Goal: Task Accomplishment & Management: Complete application form

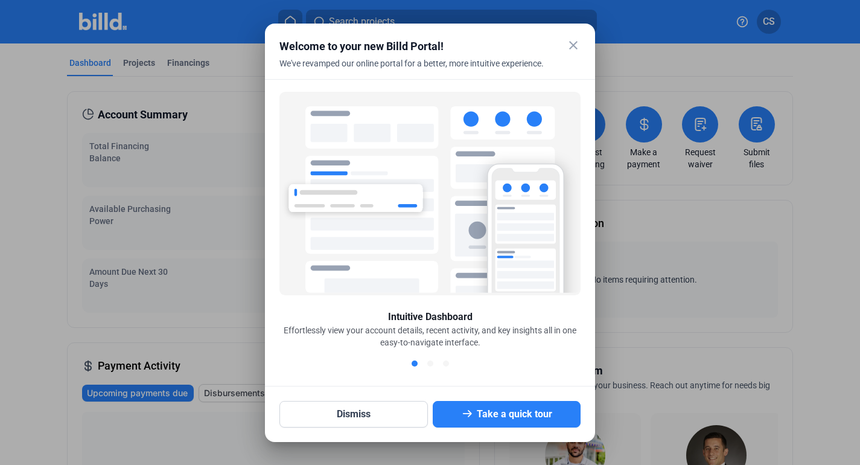
click at [570, 48] on mat-icon "close" at bounding box center [573, 45] width 14 height 14
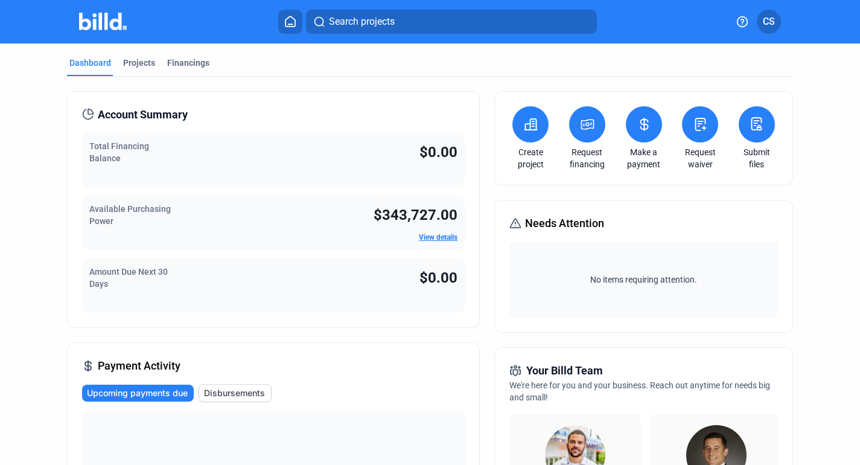
click at [579, 136] on button at bounding box center [587, 124] width 36 height 36
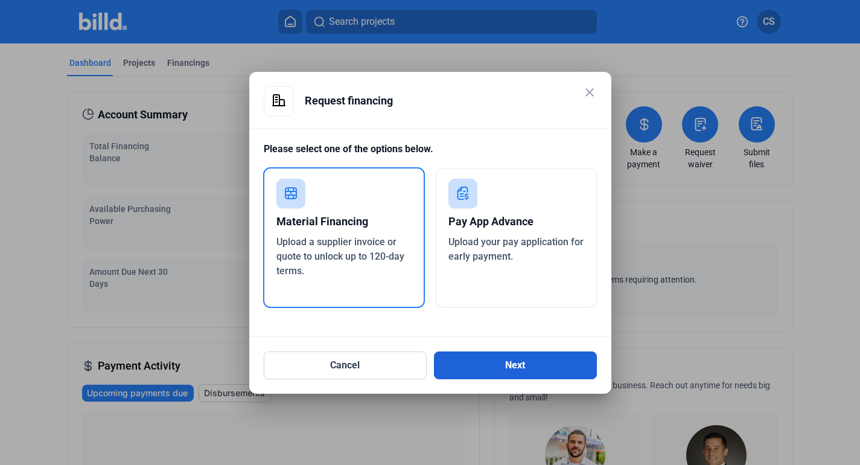
click at [558, 372] on button "Next" at bounding box center [515, 365] width 163 height 28
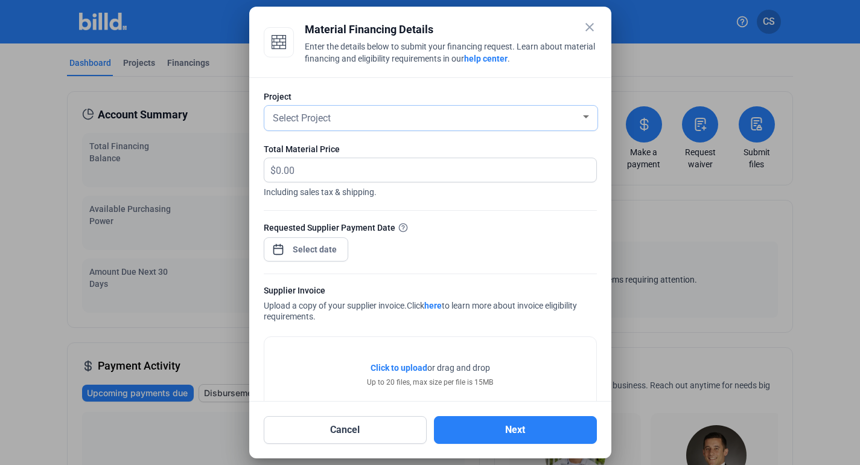
click at [529, 126] on div "Select Project" at bounding box center [430, 118] width 321 height 25
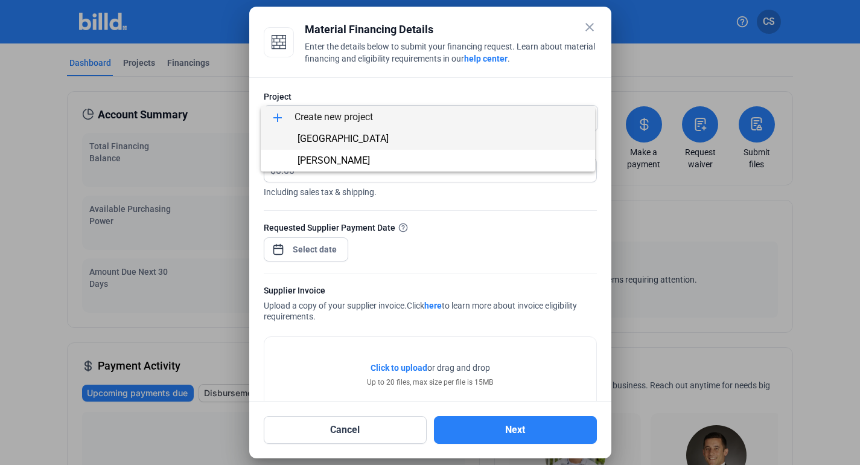
click at [502, 129] on span "Cherry Hill" at bounding box center [427, 139] width 315 height 22
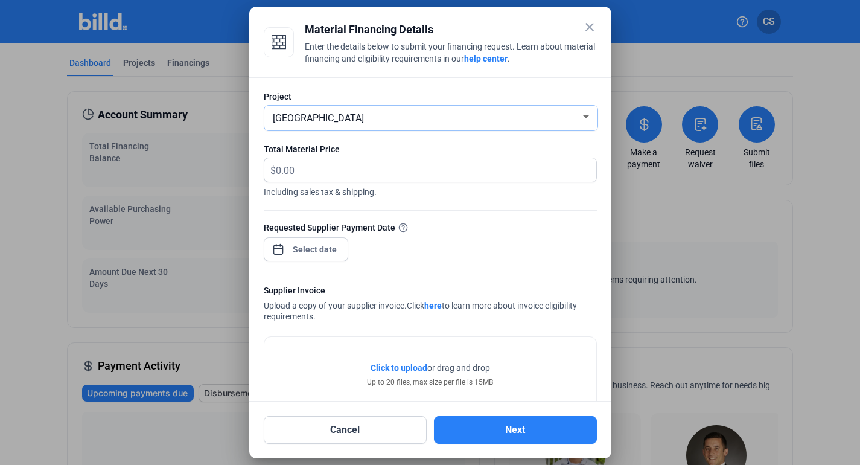
click at [502, 121] on div "Cherry Hill" at bounding box center [425, 117] width 310 height 17
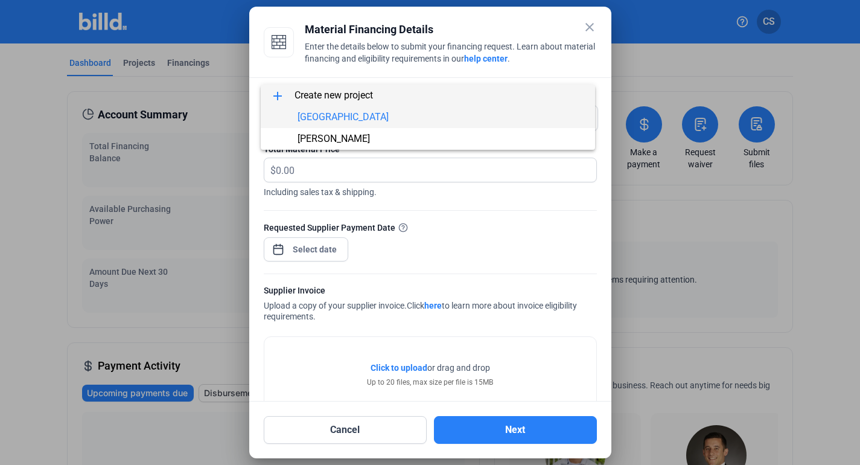
click at [504, 94] on span "add Create new project" at bounding box center [427, 96] width 315 height 22
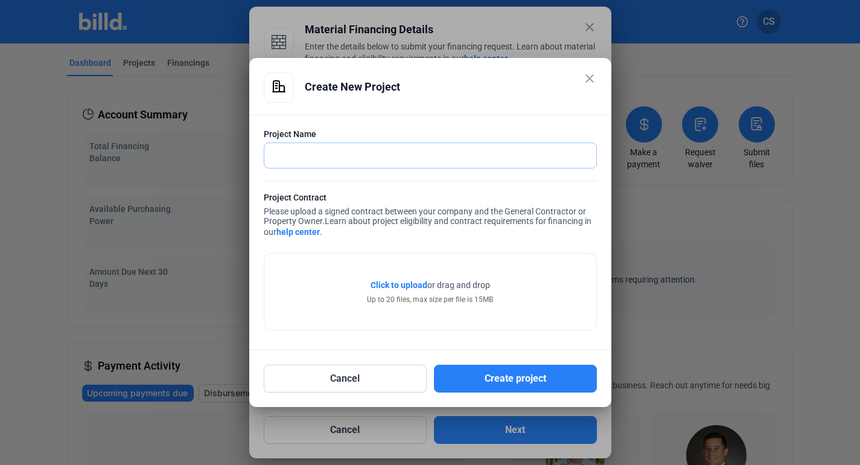
click at [470, 165] on input "text" at bounding box center [430, 155] width 332 height 25
drag, startPoint x: 338, startPoint y: 154, endPoint x: 305, endPoint y: 155, distance: 32.6
click at [305, 155] on input "10 Still Water" at bounding box center [430, 155] width 332 height 25
type input "10 Still River Realty"
click at [399, 286] on span "Click to upload" at bounding box center [399, 285] width 57 height 10
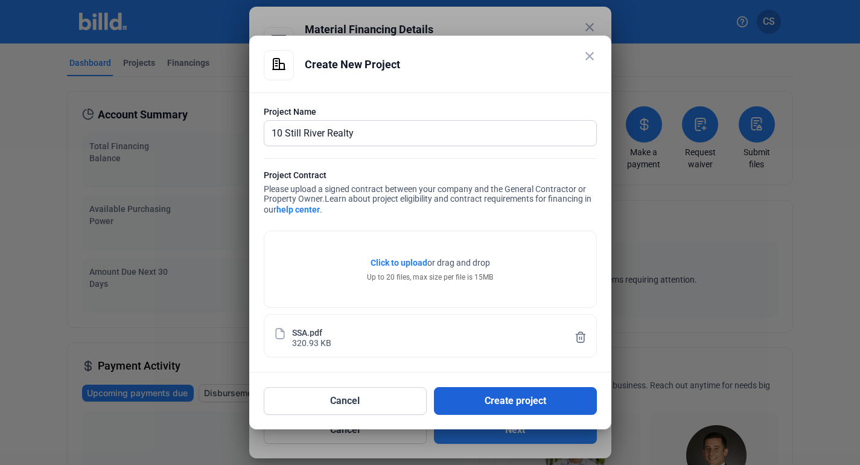
click at [511, 391] on button "Create project" at bounding box center [515, 401] width 163 height 28
